Goal: Task Accomplishment & Management: Manage account settings

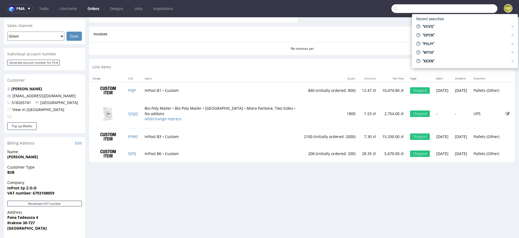
scroll to position [204, 0]
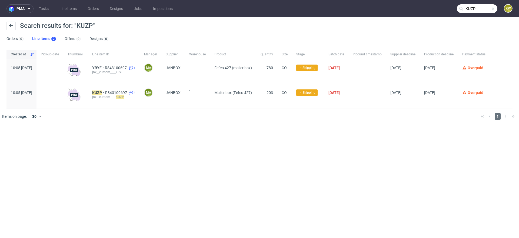
click at [483, 11] on input "KUZP" at bounding box center [476, 8] width 41 height 9
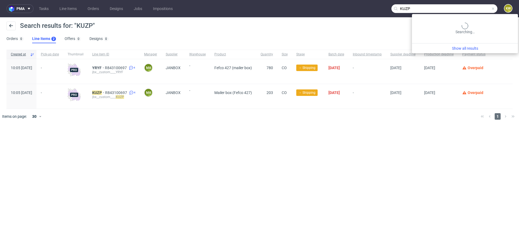
paste input "FCJM"
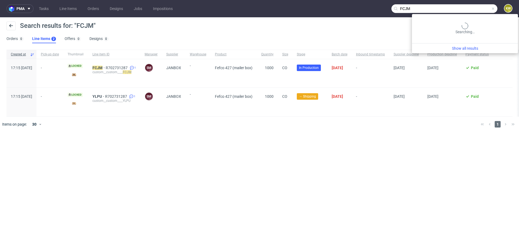
click at [479, 5] on input "FCJM" at bounding box center [444, 8] width 106 height 9
drag, startPoint x: 478, startPoint y: 8, endPoint x: 310, endPoint y: -14, distance: 169.3
click at [310, 0] on html "pma Tasks Line Items Orders Designs Jobs Impositions FCJM KW Search results for…" at bounding box center [259, 119] width 519 height 238
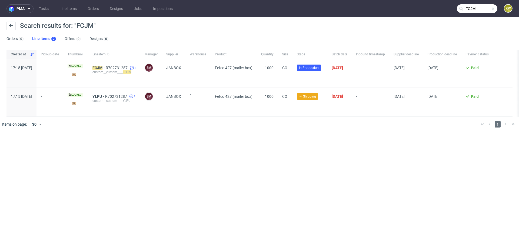
paste input "WTOI"
type input "WTOI"
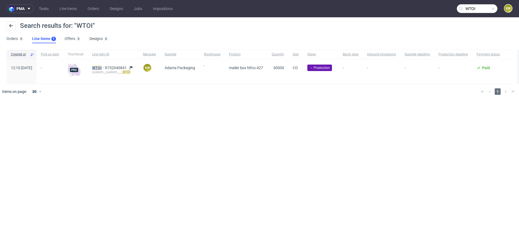
click at [102, 67] on mark "WTOI" at bounding box center [96, 68] width 9 height 4
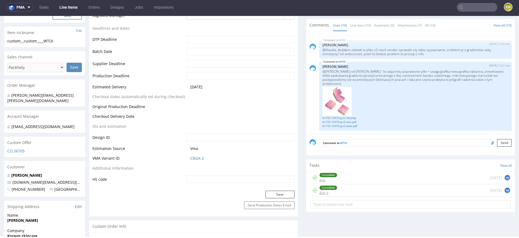
scroll to position [193, 0]
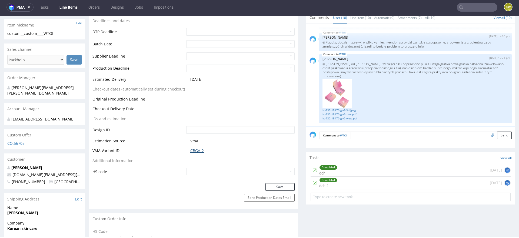
click at [198, 149] on link "CBGA-2" at bounding box center [197, 150] width 14 height 5
click at [196, 151] on link "CBGA-2" at bounding box center [197, 150] width 14 height 5
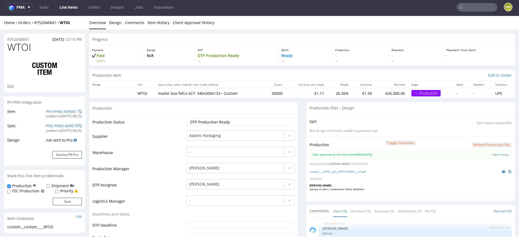
scroll to position [0, 0]
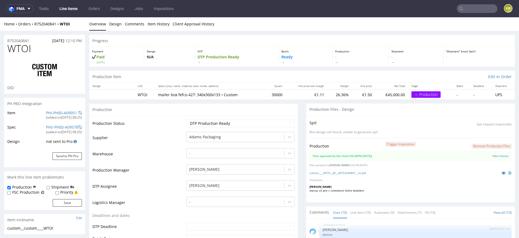
click at [15, 48] on span "WTOI" at bounding box center [19, 48] width 24 height 11
copy span "WTOI"
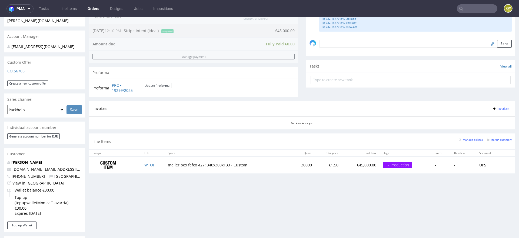
scroll to position [167, 0]
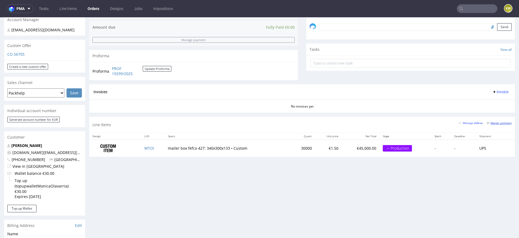
click at [499, 121] on link "Margin summary" at bounding box center [498, 123] width 25 height 4
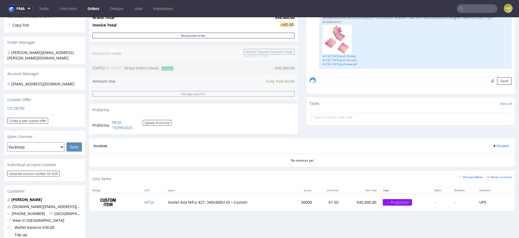
scroll to position [112, 0]
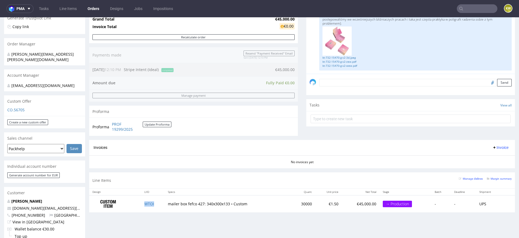
click at [157, 207] on td "WTOI" at bounding box center [152, 203] width 23 height 17
copy link "WTOI"
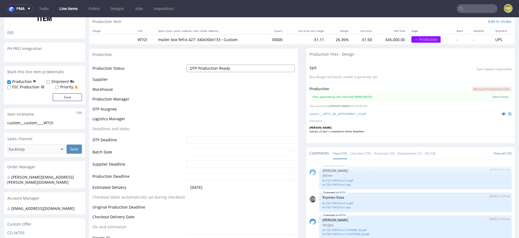
scroll to position [299, 0]
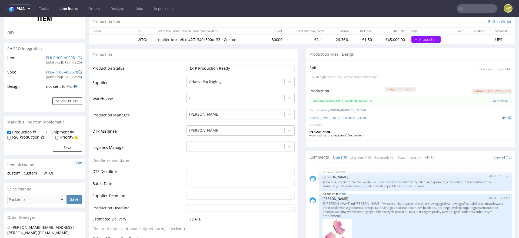
click at [203, 64] on td "Waiting for Artwork Waiting for Diecut Waiting for Mockup Waiting for DTP Waiti…" at bounding box center [240, 70] width 110 height 12
click at [200, 68] on select "Waiting for Artwork Waiting for Diecut Waiting for Mockup Waiting for DTP Waiti…" at bounding box center [240, 69] width 108 height 8
select select "production_in_process"
click at [186, 65] on select "Waiting for Artwork Waiting for Diecut Waiting for Mockup Waiting for DTP Waiti…" at bounding box center [240, 69] width 108 height 8
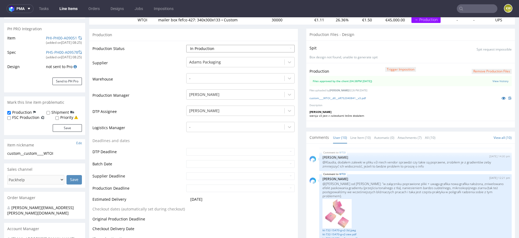
scroll to position [77, 0]
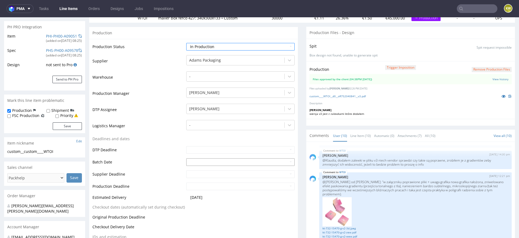
click at [193, 161] on input "text" at bounding box center [240, 162] width 108 height 8
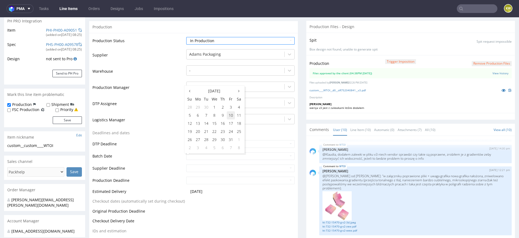
click at [231, 114] on td "10" at bounding box center [231, 115] width 8 height 8
type input "2025-10-10"
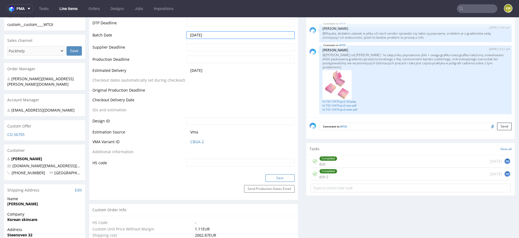
click at [272, 177] on button "Save" at bounding box center [279, 178] width 29 height 8
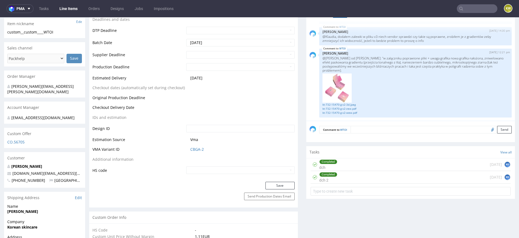
scroll to position [239, 0]
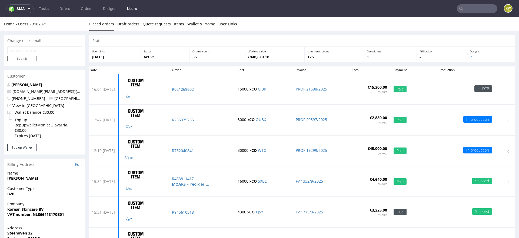
click at [469, 2] on nav "sma Tasks Offers Orders Designs Users KW" at bounding box center [259, 8] width 519 height 17
click at [459, 16] on nav "sma Tasks Offers Orders Designs Users KW" at bounding box center [259, 8] width 519 height 17
click at [463, 12] on input "text" at bounding box center [444, 8] width 106 height 9
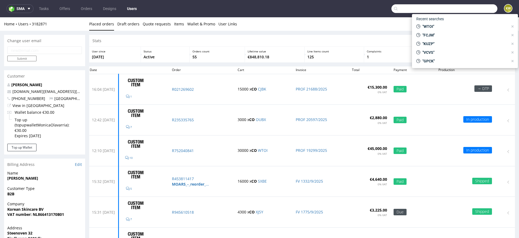
paste input "UUIL"
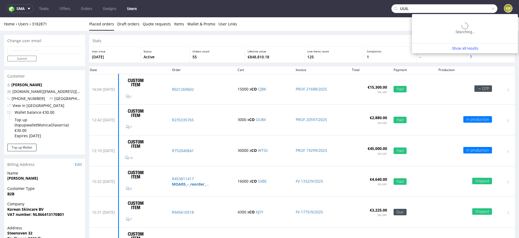
type input "UUIL"
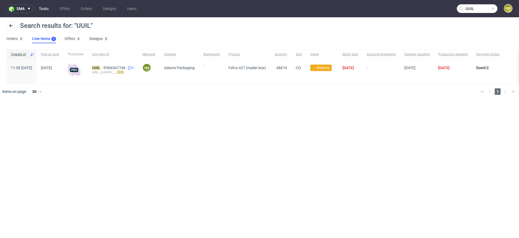
click at [47, 9] on link "Tasks" at bounding box center [44, 8] width 16 height 9
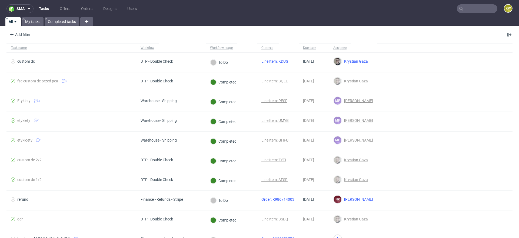
click at [30, 15] on nav "sma Tasks Offers Orders Designs Users KW" at bounding box center [259, 8] width 519 height 17
click at [22, 12] on button "sma" at bounding box center [19, 8] width 27 height 9
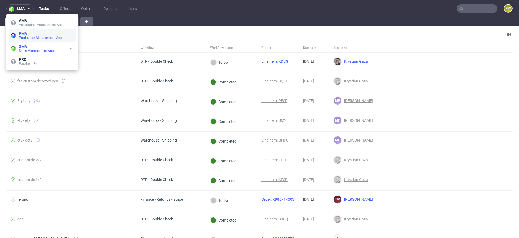
click at [24, 35] on span "PMA" at bounding box center [23, 33] width 8 height 4
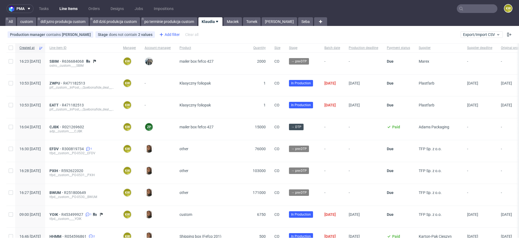
click at [171, 33] on div "Add filter" at bounding box center [169, 34] width 24 height 9
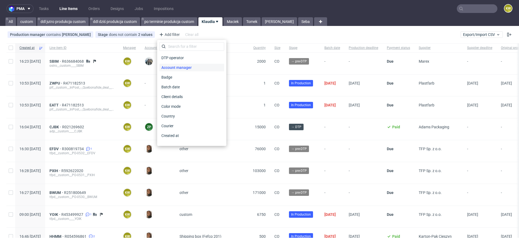
scroll to position [434, 0]
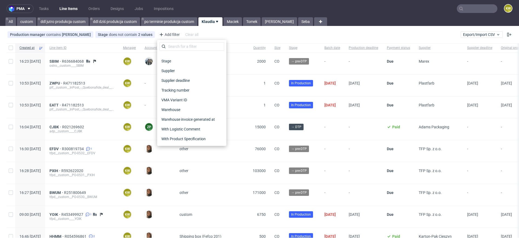
click at [174, 80] on span "Supplier deadline" at bounding box center [175, 81] width 33 height 8
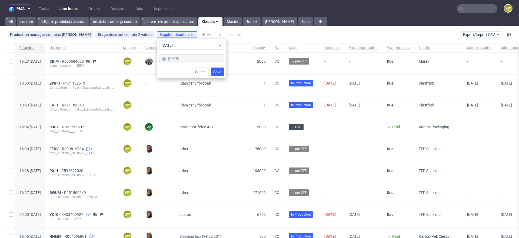
click at [217, 72] on span "Save" at bounding box center [217, 72] width 8 height 4
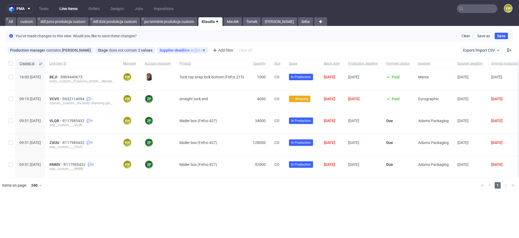
click at [179, 49] on span "Supplier deadline" at bounding box center [174, 50] width 31 height 4
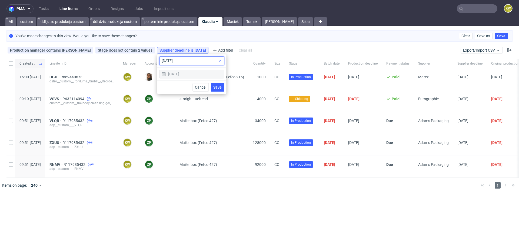
click at [176, 61] on span "today" at bounding box center [190, 60] width 56 height 5
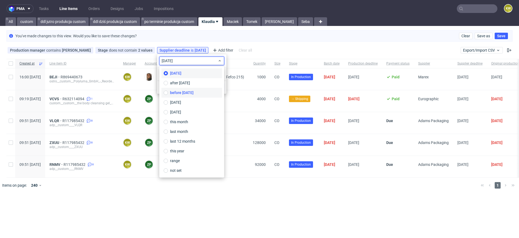
click at [176, 92] on span "before today" at bounding box center [181, 92] width 23 height 5
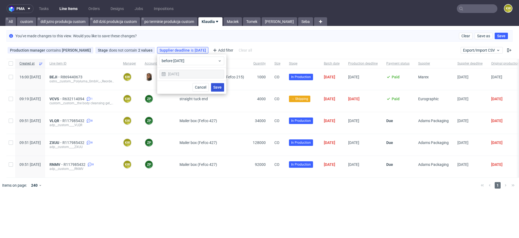
click at [220, 87] on span "Save" at bounding box center [217, 87] width 8 height 4
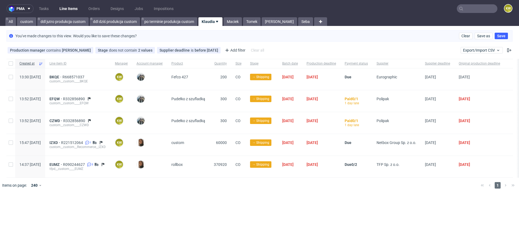
click at [206, 22] on link "Klaudia" at bounding box center [210, 21] width 24 height 9
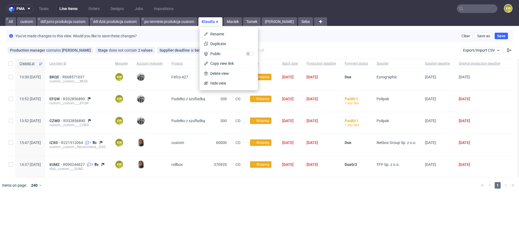
click at [479, 14] on nav "pma Tasks Line Items Orders Designs Jobs Impositions KW" at bounding box center [259, 8] width 519 height 17
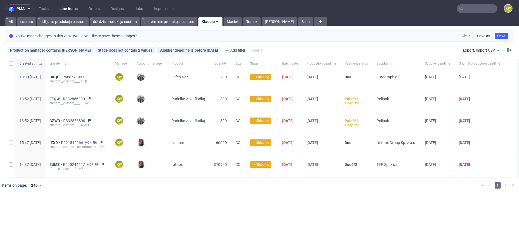
click at [474, 14] on nav "pma Tasks Line Items Orders Designs Jobs Impositions KW" at bounding box center [259, 8] width 519 height 17
click at [464, 7] on input "text" at bounding box center [476, 8] width 41 height 9
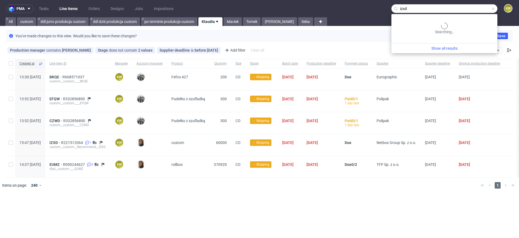
type input "izxd"
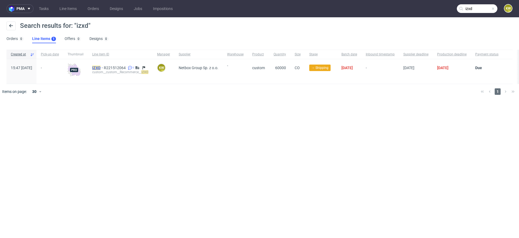
click at [100, 66] on mark "IZXD" at bounding box center [96, 68] width 8 height 4
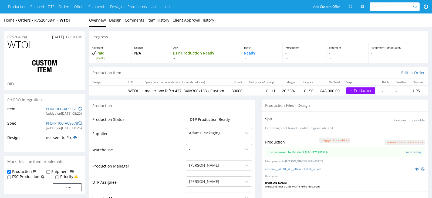
scroll to position [45, 0]
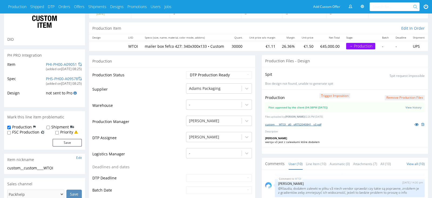
click at [302, 126] on link "custom____WTOI__d0__oR752040841__v3.pdf" at bounding box center [293, 125] width 56 height 4
click at [317, 126] on link "custom____WTOI__d0__oR752040841__v3.pdf" at bounding box center [293, 125] width 56 height 4
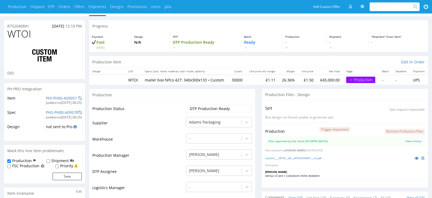
scroll to position [0, 0]
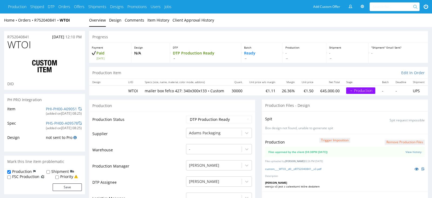
click at [16, 45] on span "WTOI" at bounding box center [19, 44] width 24 height 11
copy span "WTOI"
click at [55, 109] on link "PHI-PH00-A09051" at bounding box center [61, 108] width 31 height 5
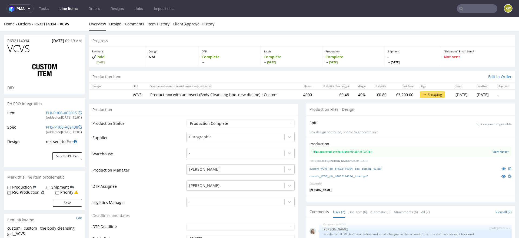
scroll to position [90, 0]
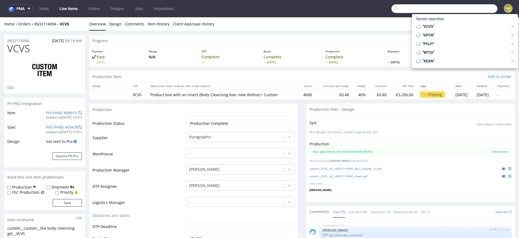
click at [467, 10] on input "text" at bounding box center [444, 8] width 106 height 9
paste input "SBIM"
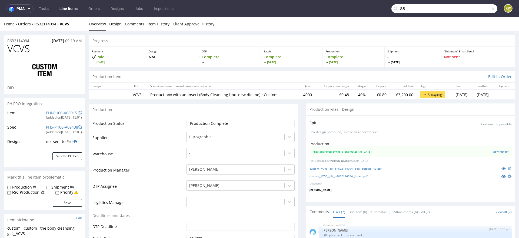
type input "S"
paste input "SBIM"
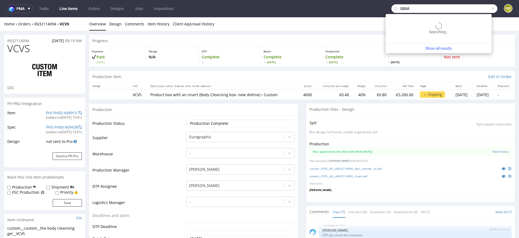
type input "SBIM"
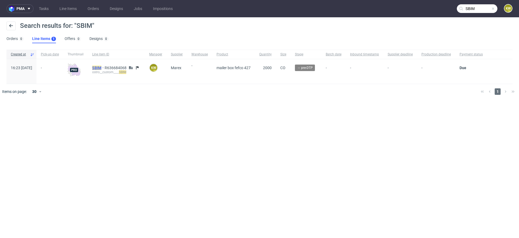
click at [101, 68] on mark "SBIM" at bounding box center [96, 68] width 9 height 4
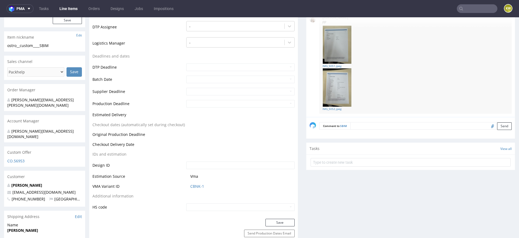
scroll to position [182, 0]
click at [487, 129] on div at bounding box center [491, 127] width 9 height 8
click at [360, 125] on textarea at bounding box center [430, 127] width 161 height 8
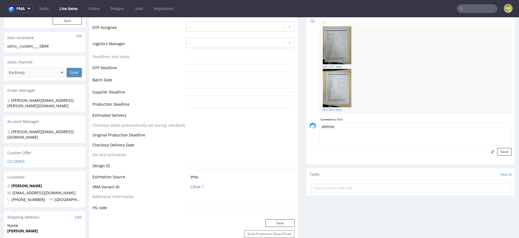
type textarea "dieline"
click at [487, 151] on input "file" at bounding box center [491, 151] width 8 height 7
type input "C:\fakepath\MX8512_2025_Karton F427_E_225x160x55 mm_SBIM.pdf"
click at [497, 153] on button "Send" at bounding box center [504, 152] width 15 height 8
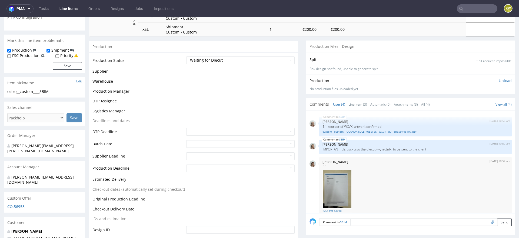
scroll to position [75, 0]
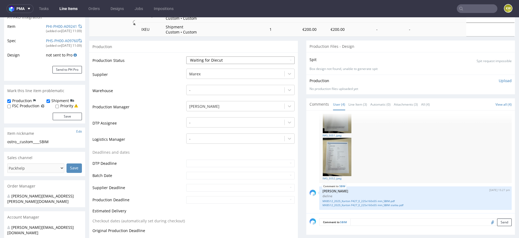
click at [212, 60] on select "Waiting for Artwork Waiting for Diecut Waiting for Mockup Waiting for DTP Waiti…" at bounding box center [240, 60] width 108 height 8
select select "dtp_waiting_for_check"
click at [186, 56] on select "Waiting for Artwork Waiting for Diecut Waiting for Mockup Waiting for DTP Waiti…" at bounding box center [240, 60] width 108 height 8
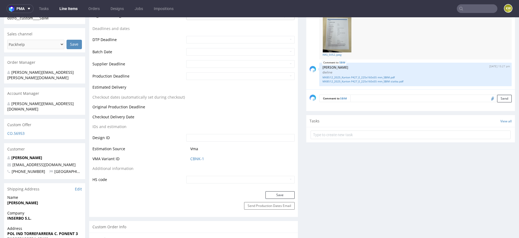
scroll to position [258, 0]
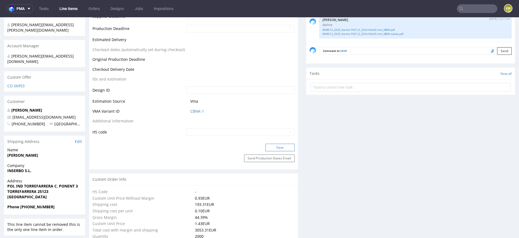
click at [277, 147] on button "Save" at bounding box center [279, 148] width 29 height 8
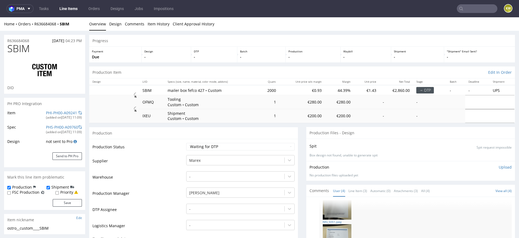
click at [21, 51] on span "SBIM" at bounding box center [18, 48] width 22 height 11
copy span "SBIM"
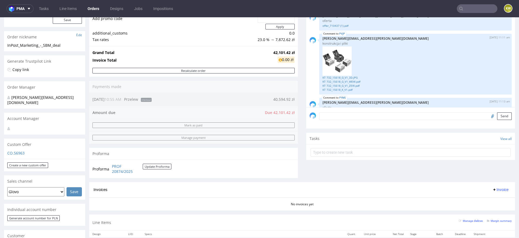
scroll to position [204, 0]
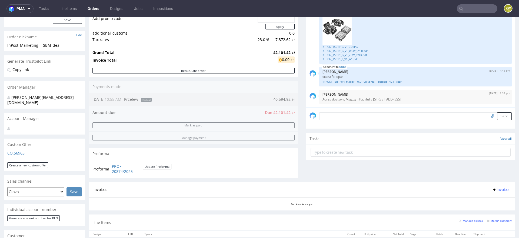
click at [465, 10] on input "text" at bounding box center [476, 8] width 41 height 9
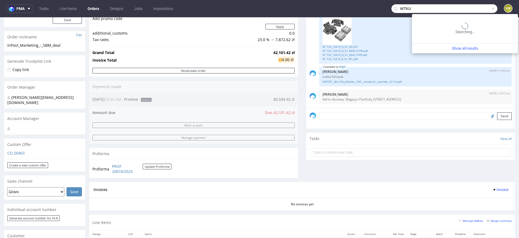
type input "WTKU"
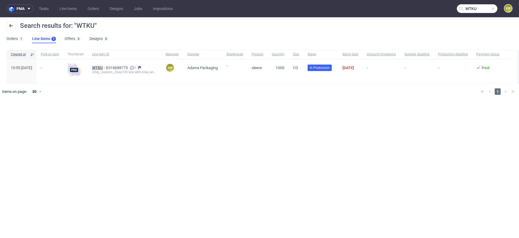
click at [103, 67] on mark "WTKU" at bounding box center [97, 68] width 11 height 4
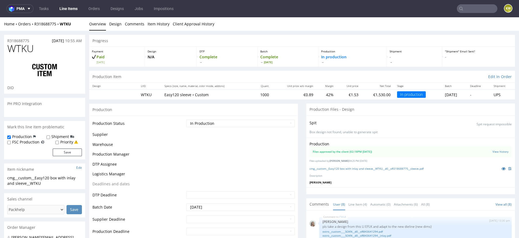
scroll to position [91, 0]
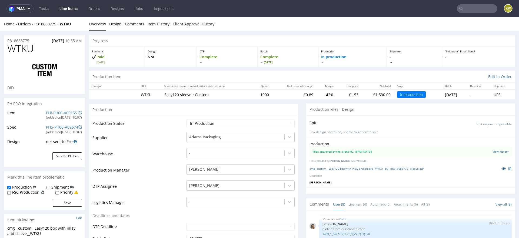
click at [501, 169] on icon at bounding box center [503, 169] width 4 height 4
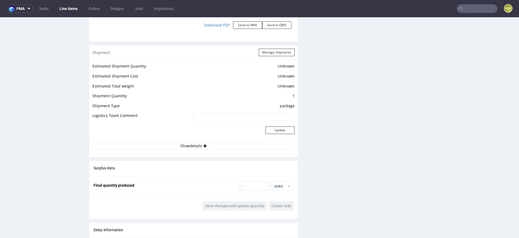
scroll to position [894, 0]
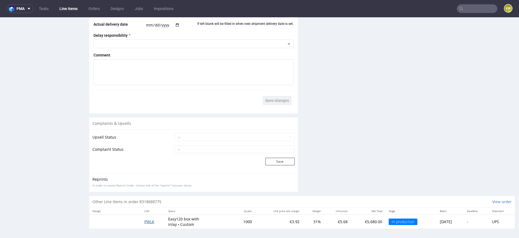
click at [144, 220] on span "PWLK" at bounding box center [149, 221] width 10 height 5
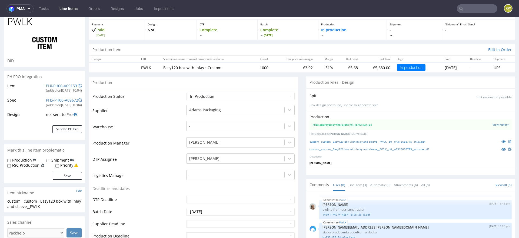
scroll to position [32, 0]
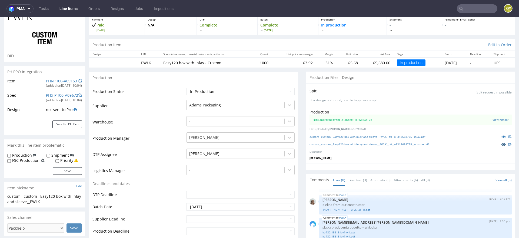
click at [501, 143] on icon at bounding box center [503, 144] width 4 height 4
click at [501, 135] on icon at bounding box center [503, 137] width 4 height 4
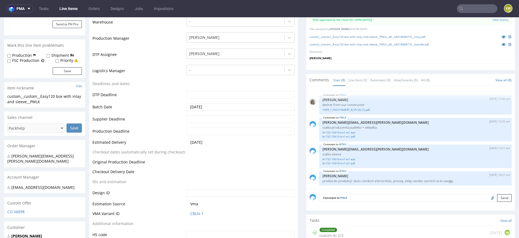
scroll to position [103, 0]
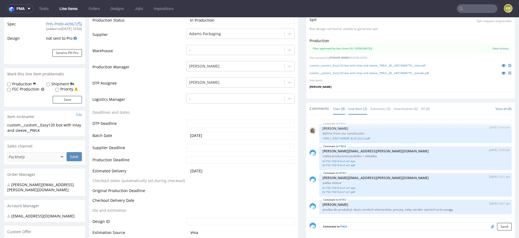
click at [359, 108] on link "Line Item (3)" at bounding box center [357, 109] width 19 height 12
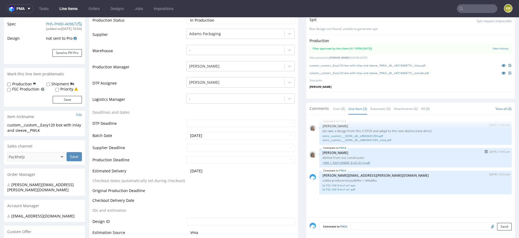
click at [354, 162] on link "1499_1_F427+INSERT_B_V5 (2) (1).pdf" at bounding box center [415, 163] width 186 height 4
click at [466, 9] on input "text" at bounding box center [476, 8] width 41 height 9
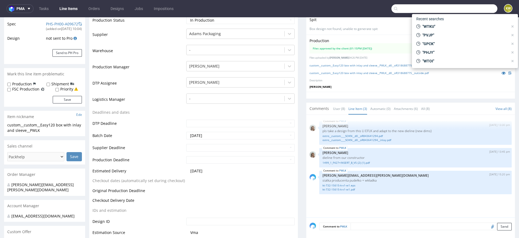
paste input "UQHI"
type input "UQHI"
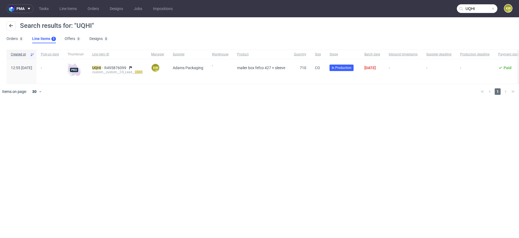
click at [110, 70] on div "custom__custom__CS_Lead__ UQHI" at bounding box center [117, 72] width 50 height 4
click at [101, 68] on mark "UQHI" at bounding box center [96, 68] width 9 height 4
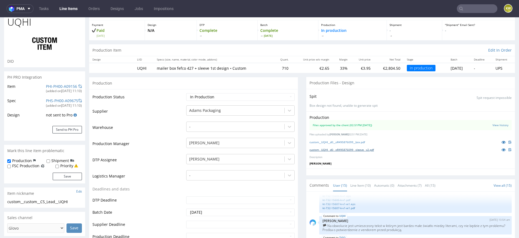
scroll to position [27, 0]
click at [501, 142] on icon at bounding box center [503, 142] width 4 height 4
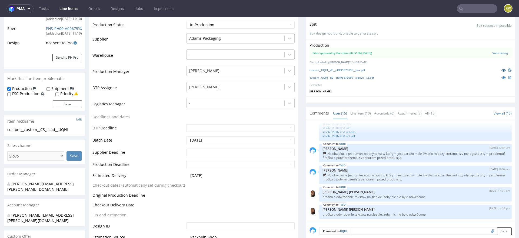
scroll to position [0, 0]
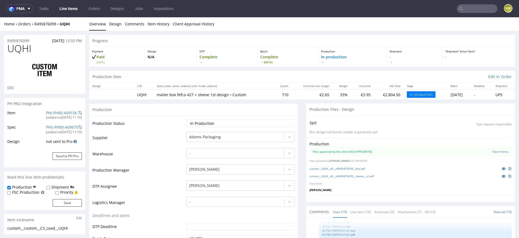
click at [70, 11] on link "Line Items" at bounding box center [68, 8] width 25 height 9
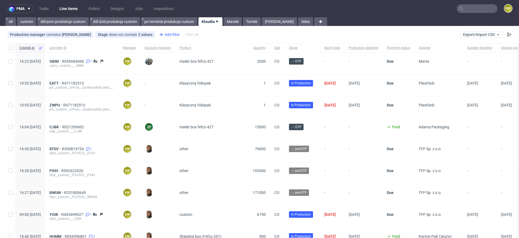
click at [168, 35] on div "Add filter" at bounding box center [169, 34] width 24 height 9
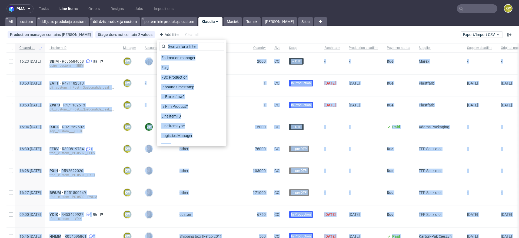
drag, startPoint x: 182, startPoint y: 79, endPoint x: 125, endPoint y: 53, distance: 62.9
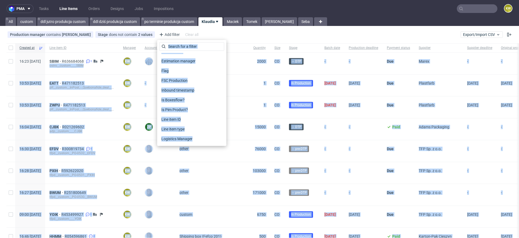
click at [126, 53] on body "pma Tasks Line Items Orders Designs Jobs Impositions KW All custom ddl jutro pr…" at bounding box center [259, 119] width 519 height 238
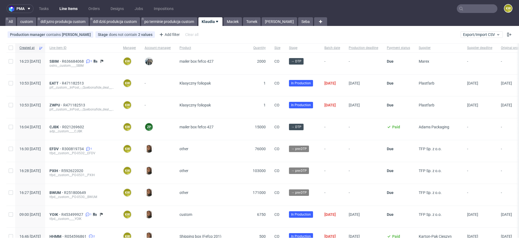
click at [119, 53] on div "SBIM R636684068 1 ostro__custom____SBIM" at bounding box center [81, 64] width 73 height 22
click at [129, 35] on div "Stage does not contain 2 values" at bounding box center [125, 34] width 55 height 4
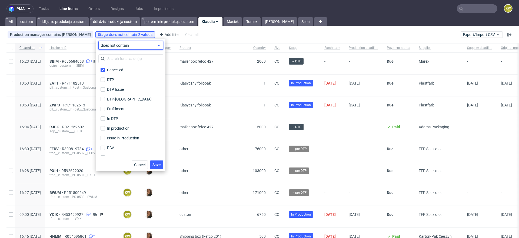
click at [119, 44] on span "does not contain" at bounding box center [129, 45] width 56 height 5
click at [115, 58] on span "contains" at bounding box center [116, 57] width 15 height 5
click at [102, 69] on input "Cancelled" at bounding box center [102, 70] width 4 height 4
checkbox input "false"
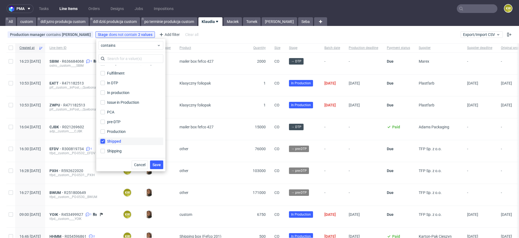
click at [103, 142] on input "Shipped" at bounding box center [102, 141] width 4 height 4
checkbox input "false"
click at [103, 146] on div "Shipping" at bounding box center [130, 151] width 65 height 10
click at [103, 153] on label "Shipping" at bounding box center [130, 151] width 65 height 8
click at [103, 153] on input "Shipping" at bounding box center [102, 151] width 4 height 4
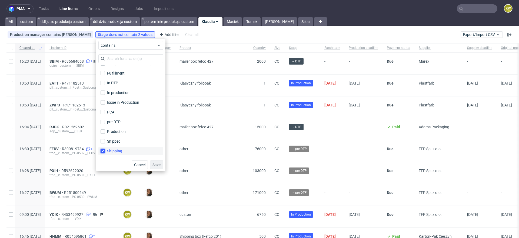
checkbox input "true"
click at [160, 167] on button "Save" at bounding box center [156, 164] width 13 height 9
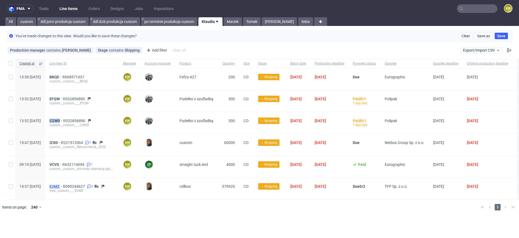
click at [63, 185] on span "EUMZ" at bounding box center [56, 186] width 14 height 4
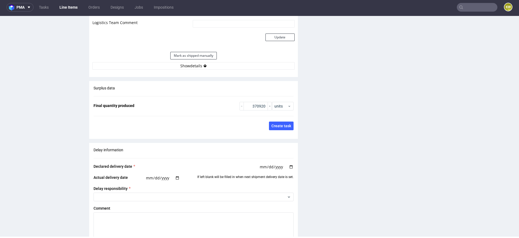
scroll to position [758, 0]
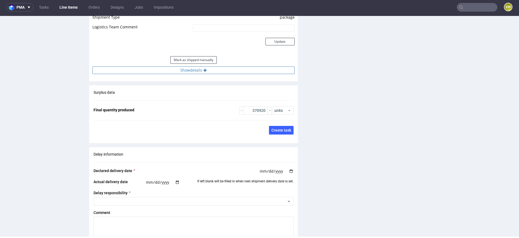
click at [207, 69] on button "Show details" at bounding box center [193, 70] width 202 height 8
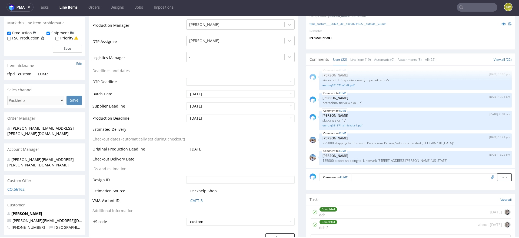
scroll to position [0, 0]
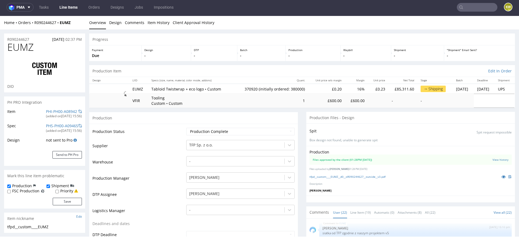
click at [19, 47] on span "EUMZ" at bounding box center [20, 47] width 26 height 11
copy span "EUMZ"
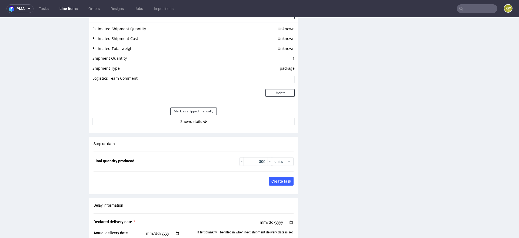
scroll to position [785, 0]
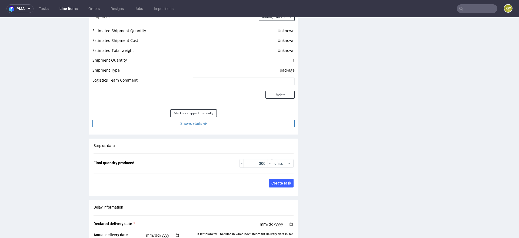
click at [216, 125] on button "Show details" at bounding box center [193, 124] width 202 height 8
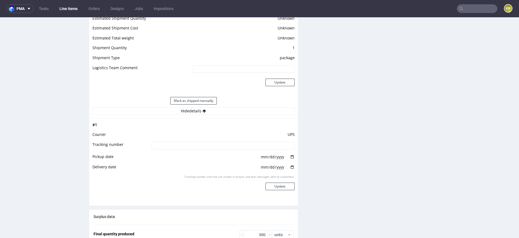
scroll to position [798, 0]
click at [187, 99] on button "Mark as shipped manually" at bounding box center [193, 101] width 46 height 8
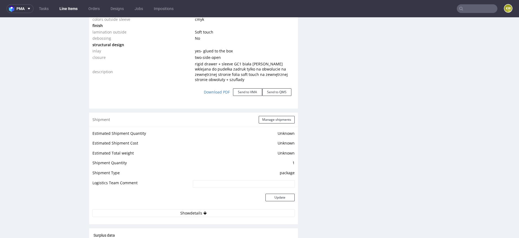
scroll to position [1056, 0]
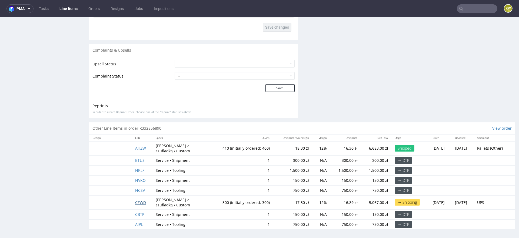
click at [140, 201] on span "CZWD" at bounding box center [140, 202] width 11 height 5
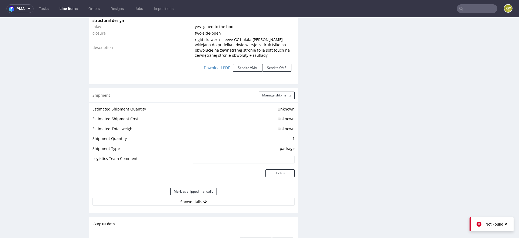
scroll to position [658, 0]
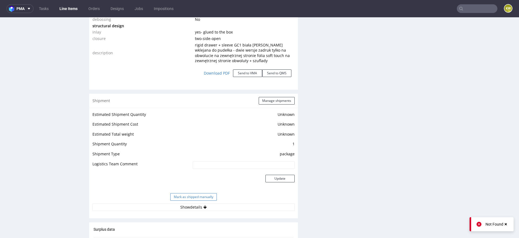
click at [184, 198] on button "Mark as shipped manually" at bounding box center [193, 197] width 46 height 8
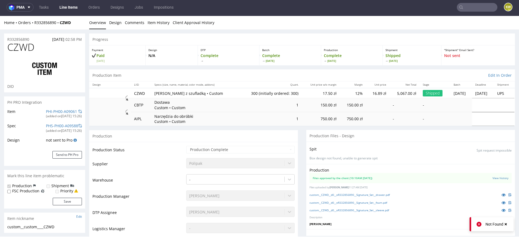
scroll to position [0, 0]
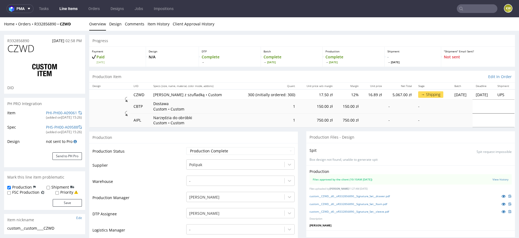
scroll to position [278, 0]
